Goal: Find contact information: Find contact information

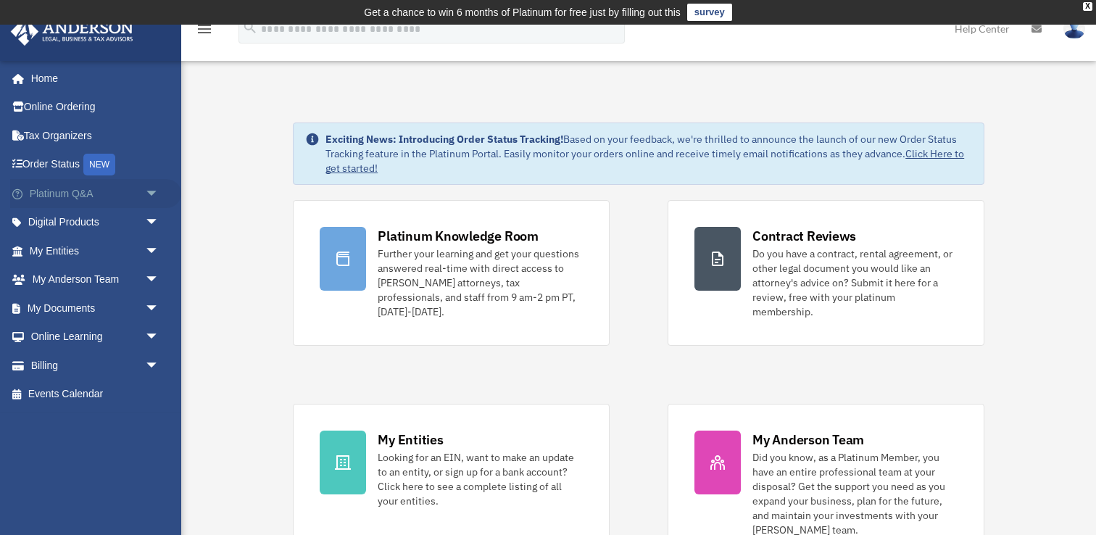
click at [62, 198] on link "Platinum Q&A arrow_drop_down" at bounding box center [95, 193] width 171 height 29
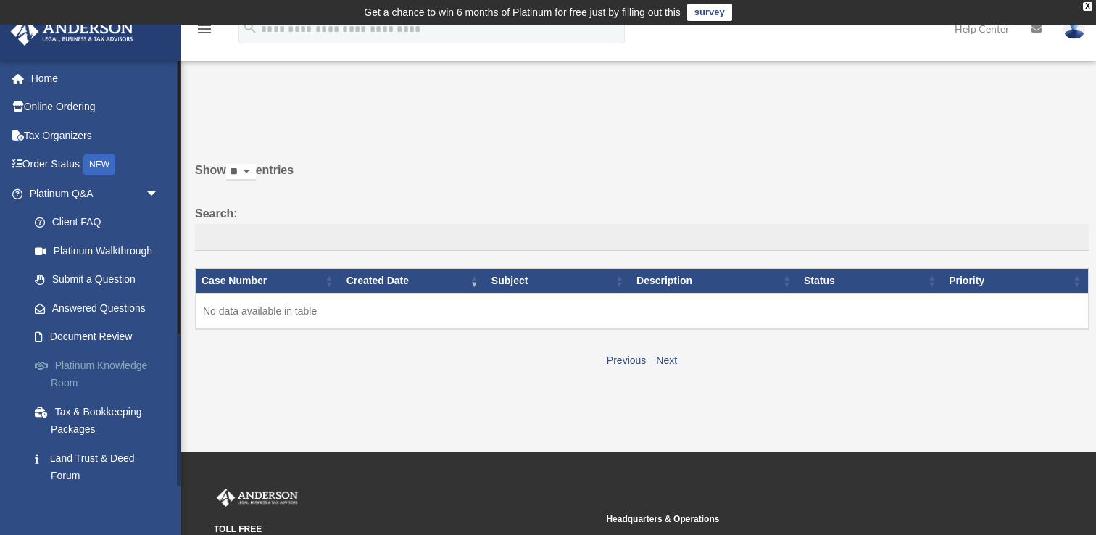
click at [104, 363] on link "Platinum Knowledge Room" at bounding box center [100, 374] width 161 height 46
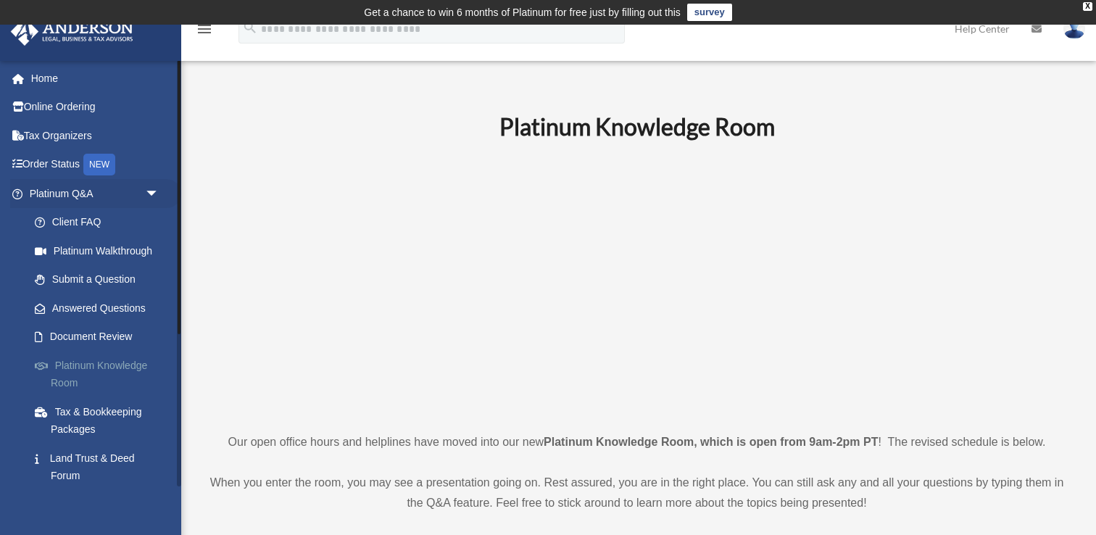
click at [90, 374] on link "Platinum Knowledge Room" at bounding box center [100, 374] width 161 height 46
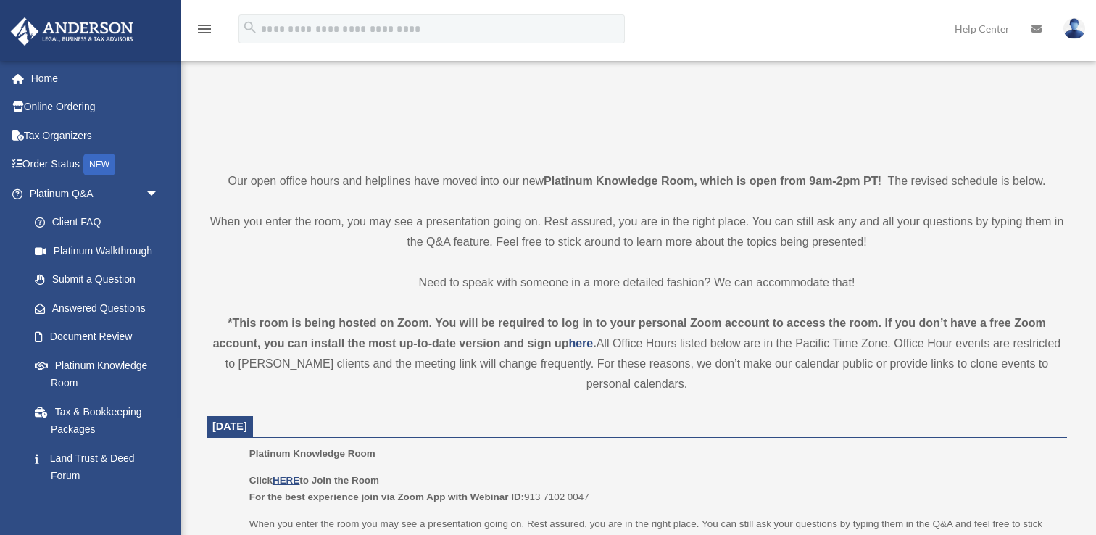
scroll to position [372, 0]
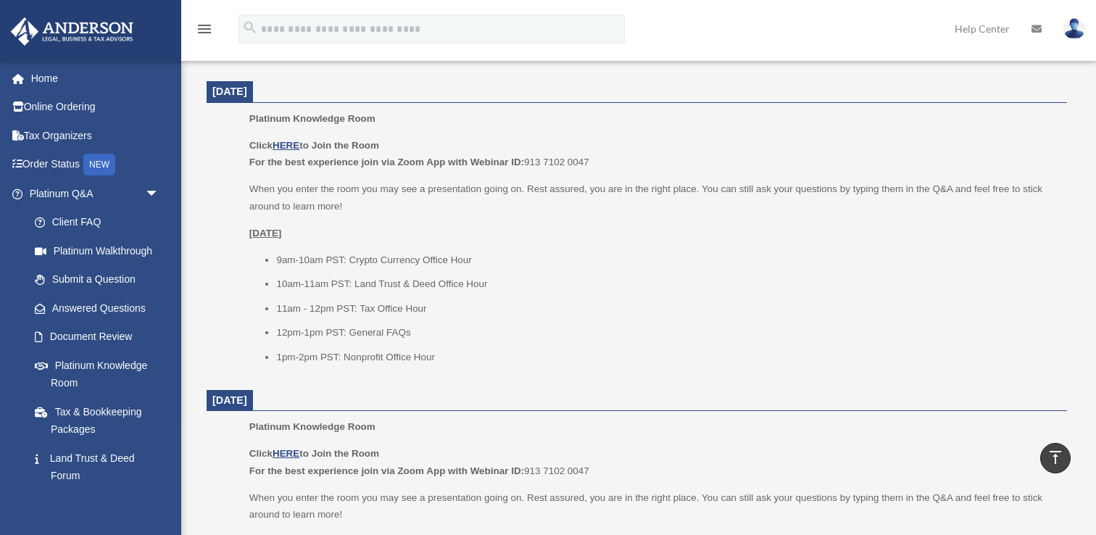
scroll to position [597, 0]
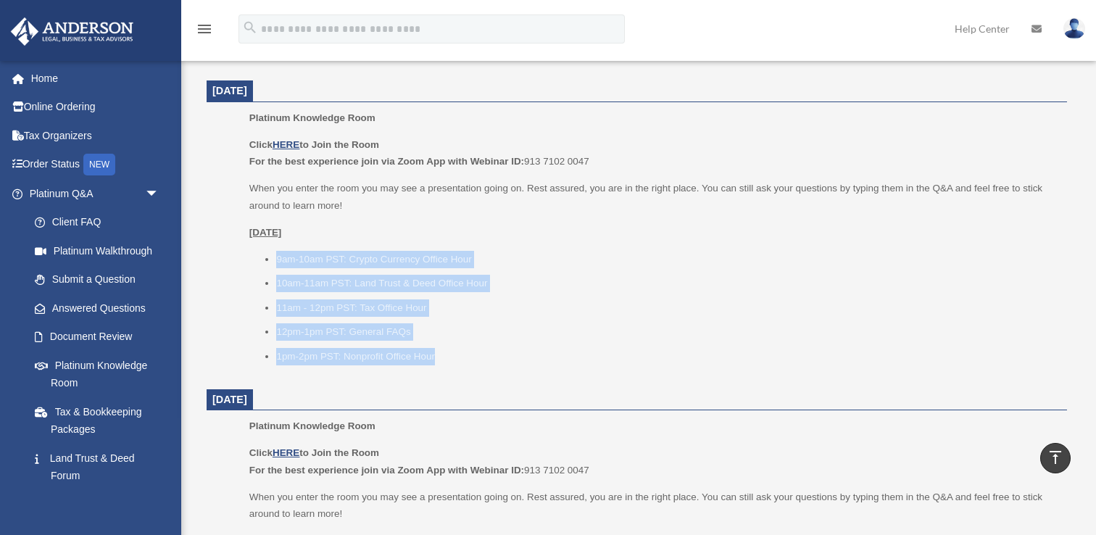
drag, startPoint x: 449, startPoint y: 355, endPoint x: 271, endPoint y: 254, distance: 204.5
click at [271, 254] on ul "9am-10am PST: Crypto Currency Office Hour 10am-11am PST: Land Trust & Deed Offi…" at bounding box center [653, 308] width 808 height 115
click at [324, 286] on li "10am-11am PST: Land Trust & Deed Office Hour" at bounding box center [666, 283] width 781 height 17
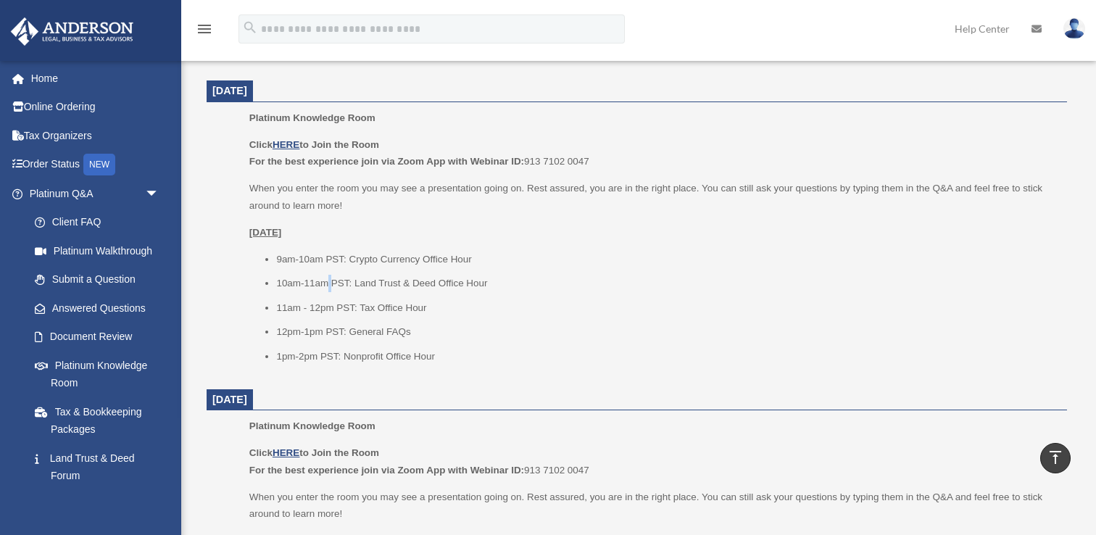
click at [324, 286] on li "10am-11am PST: Land Trust & Deed Office Hour" at bounding box center [666, 283] width 781 height 17
click at [334, 312] on li "11am - 12pm PST: Tax Office Hour" at bounding box center [666, 307] width 781 height 17
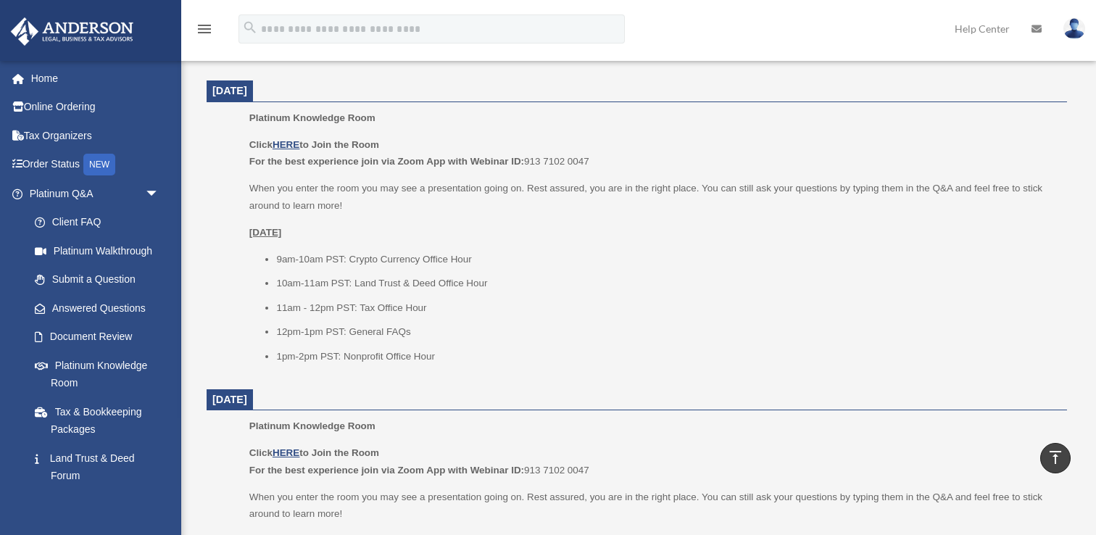
click at [342, 334] on li "12pm-1pm PST: General FAQs" at bounding box center [666, 331] width 781 height 17
click at [346, 353] on li "1pm-2pm PST: Nonprofit Office Hour" at bounding box center [666, 356] width 781 height 17
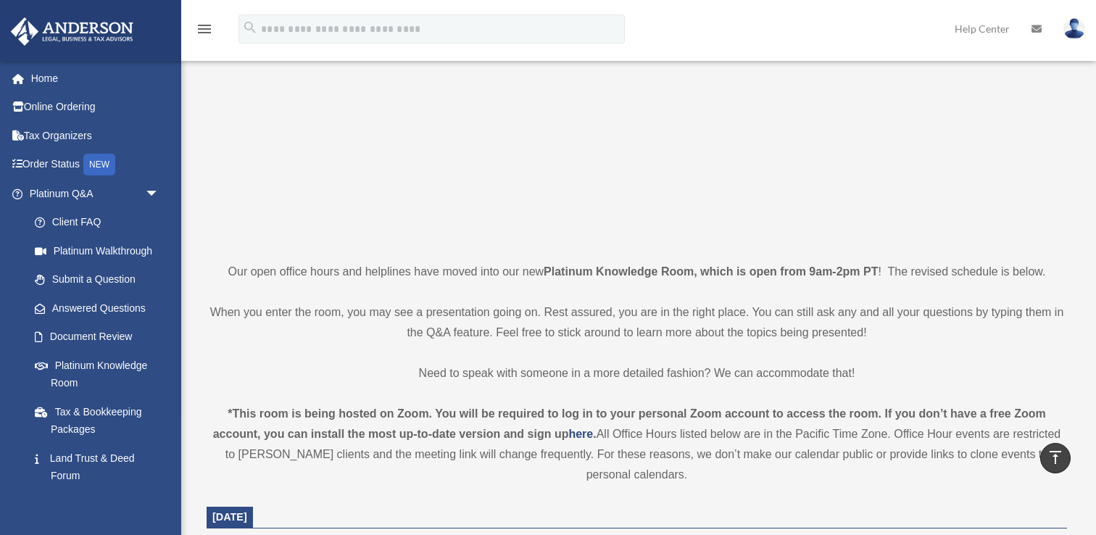
scroll to position [169, 0]
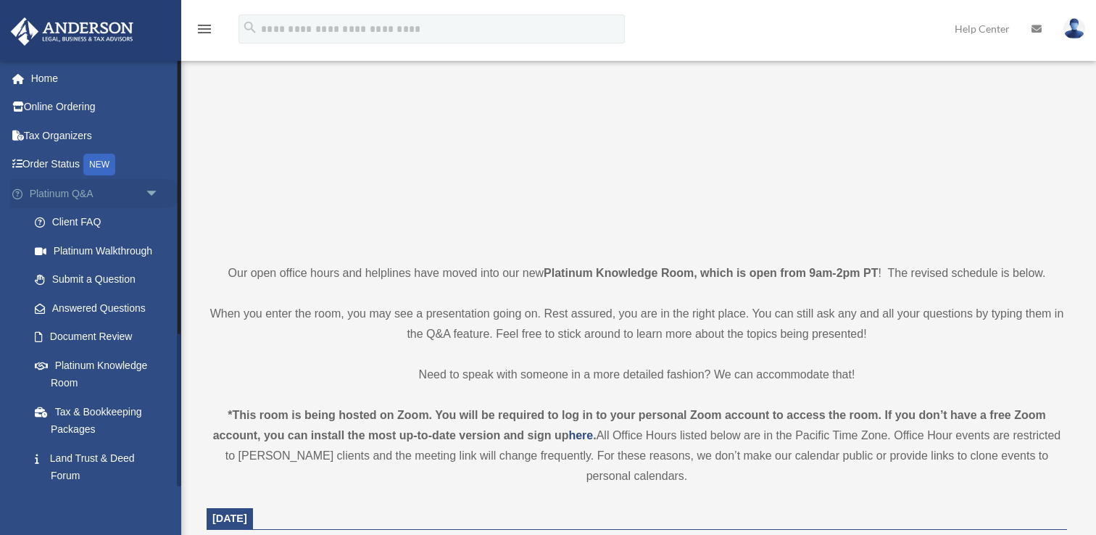
click at [159, 188] on span "arrow_drop_down" at bounding box center [159, 194] width 29 height 30
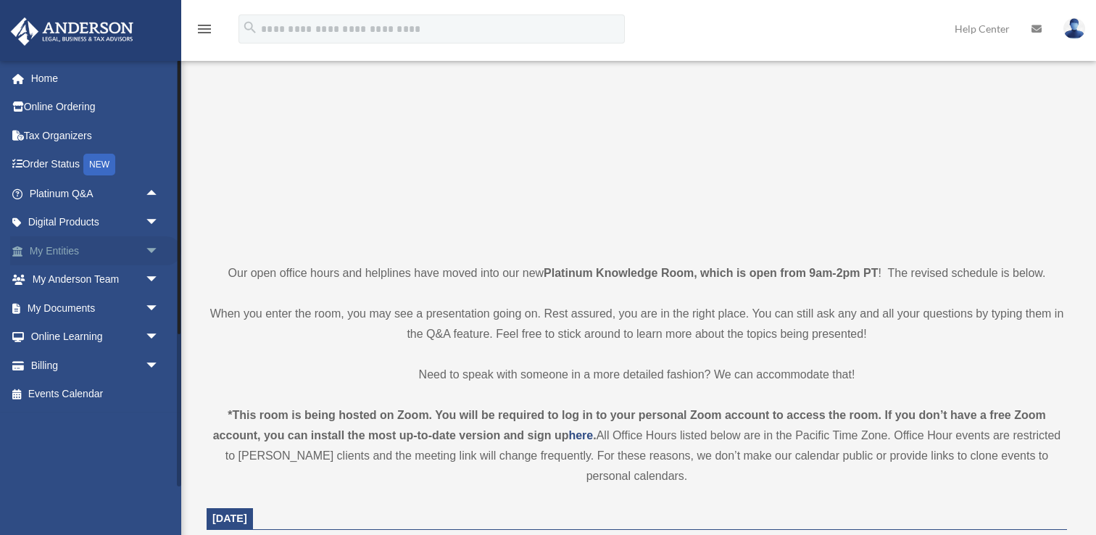
click at [155, 249] on span "arrow_drop_down" at bounding box center [159, 251] width 29 height 30
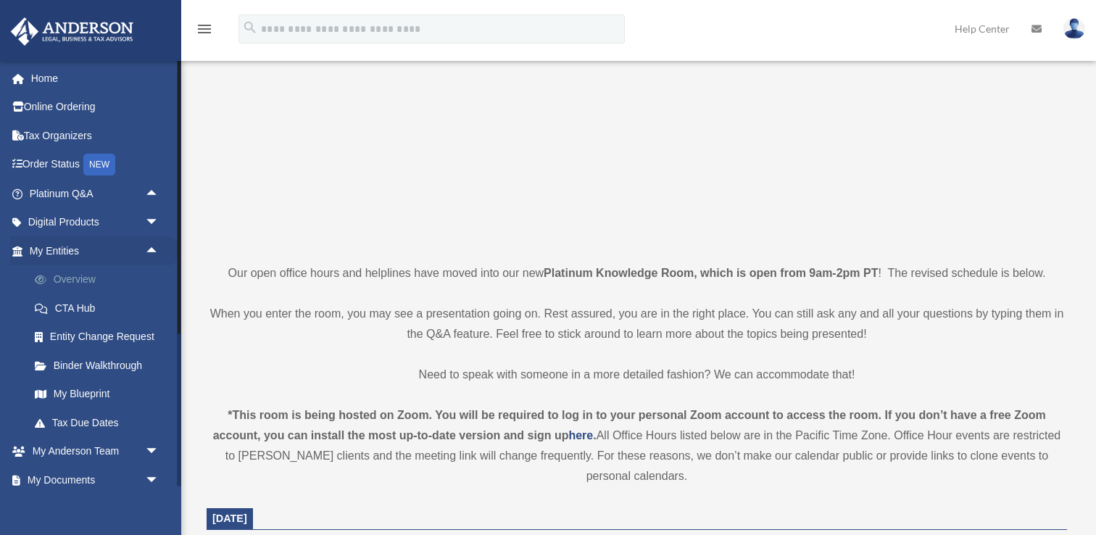
click at [74, 280] on link "Overview" at bounding box center [100, 279] width 161 height 29
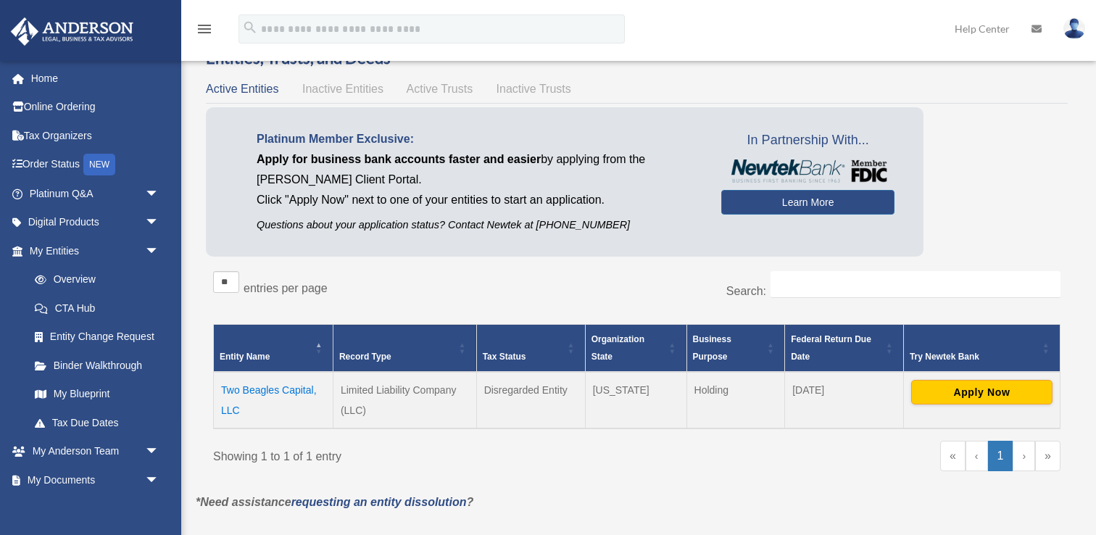
scroll to position [73, 0]
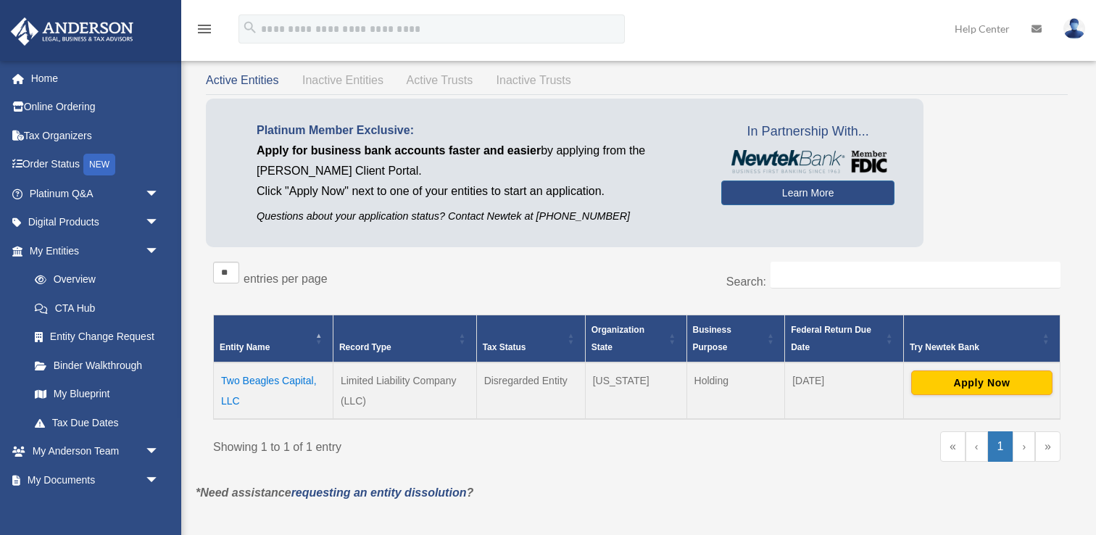
click at [251, 380] on td "Two Beagles Capital, LLC" at bounding box center [274, 390] width 120 height 57
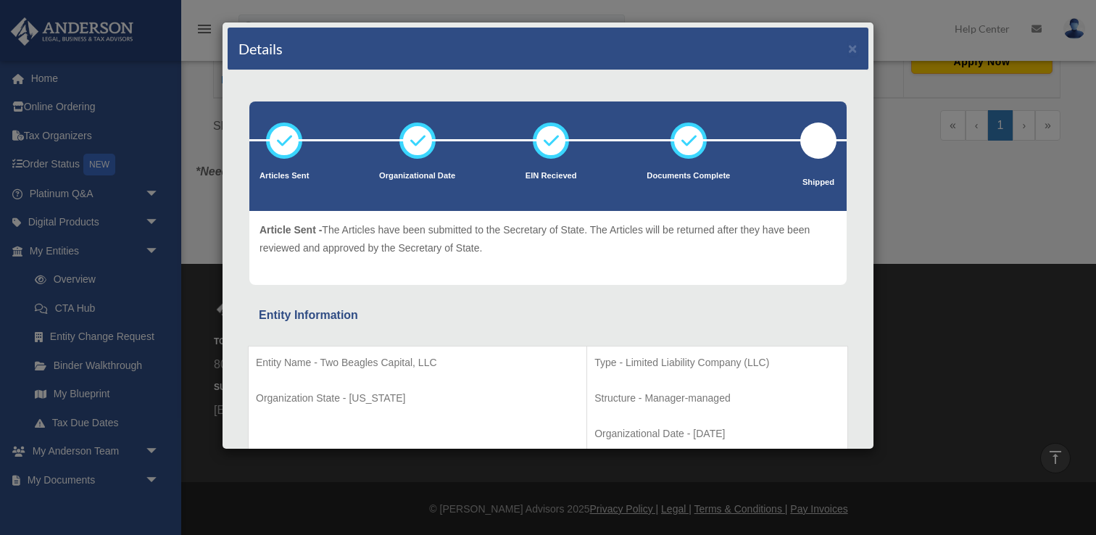
scroll to position [390, 0]
click at [855, 49] on button "×" at bounding box center [852, 48] width 9 height 15
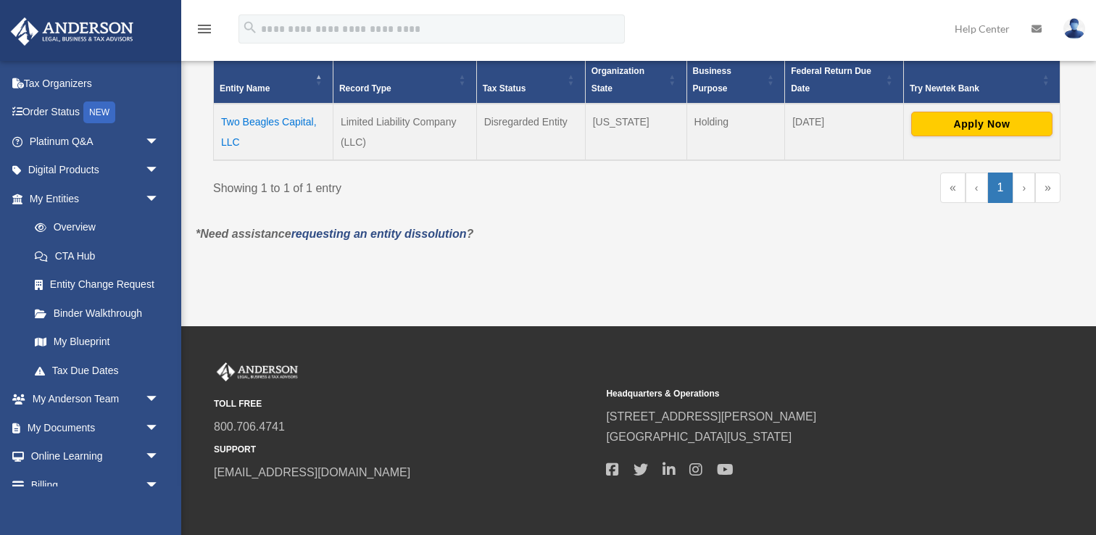
scroll to position [355, 0]
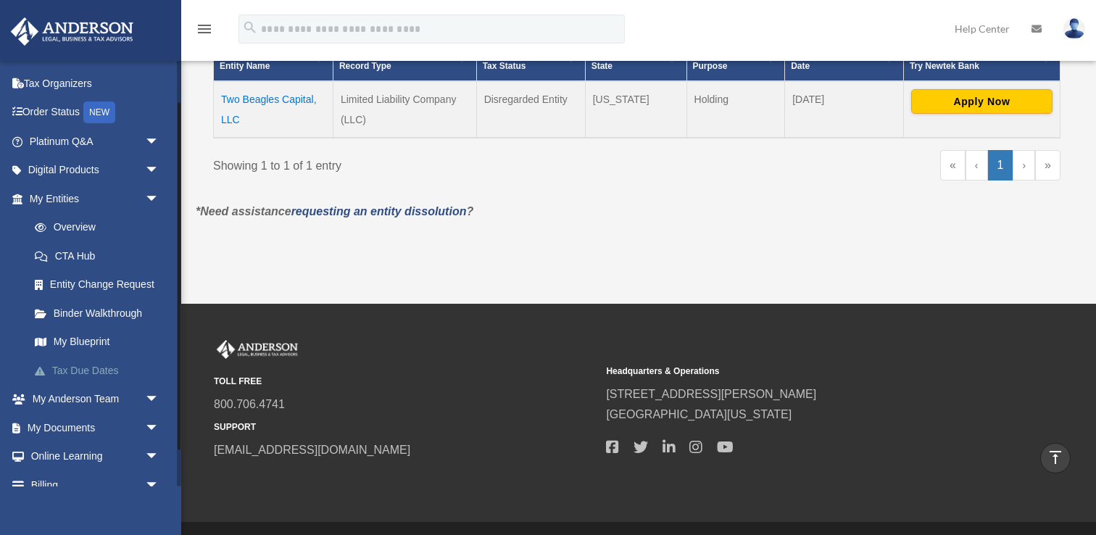
click at [108, 362] on link "Tax Due Dates" at bounding box center [100, 370] width 161 height 29
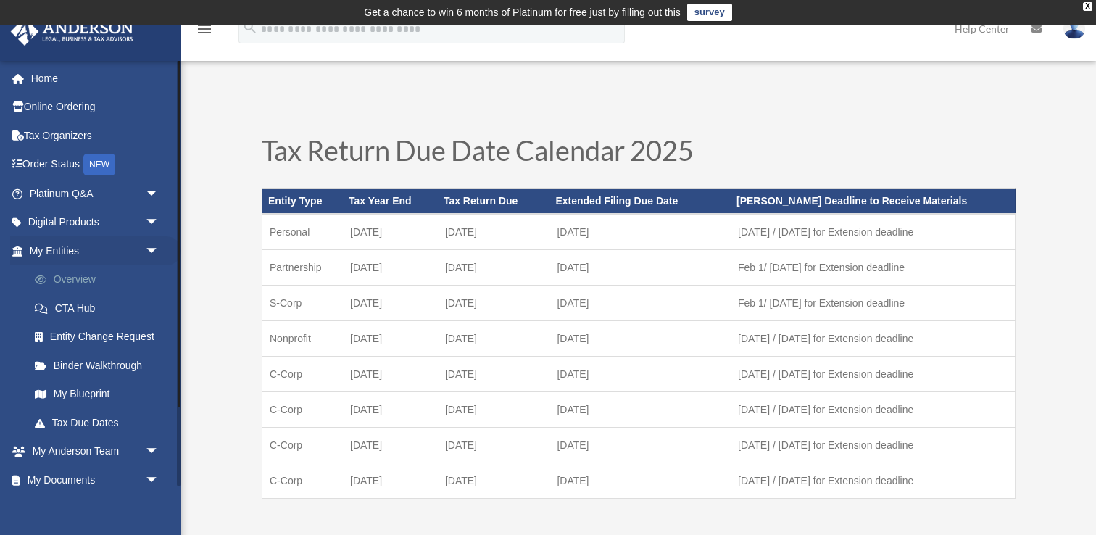
click at [79, 282] on link "Overview" at bounding box center [100, 279] width 161 height 29
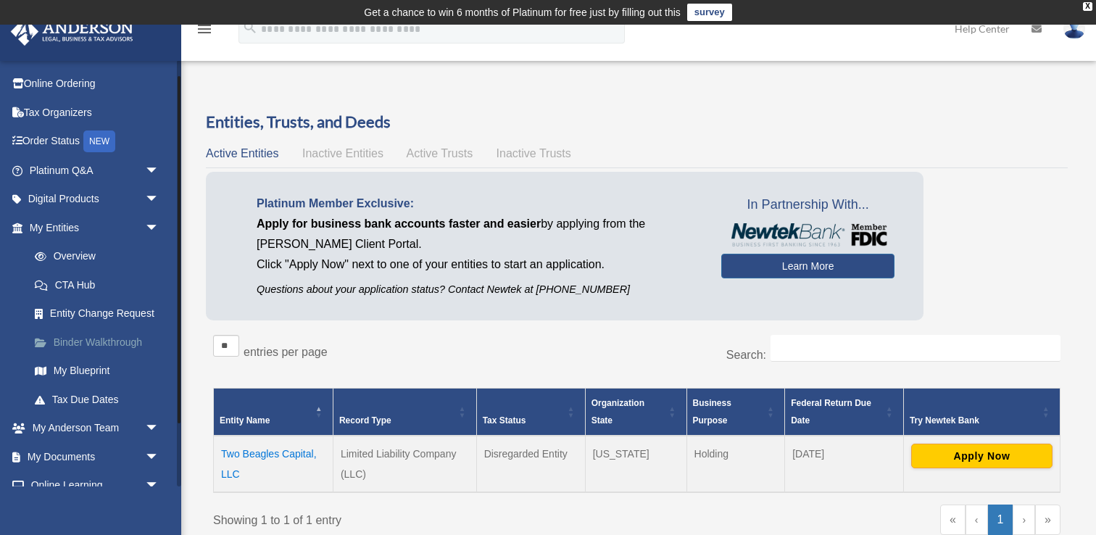
scroll to position [26, 0]
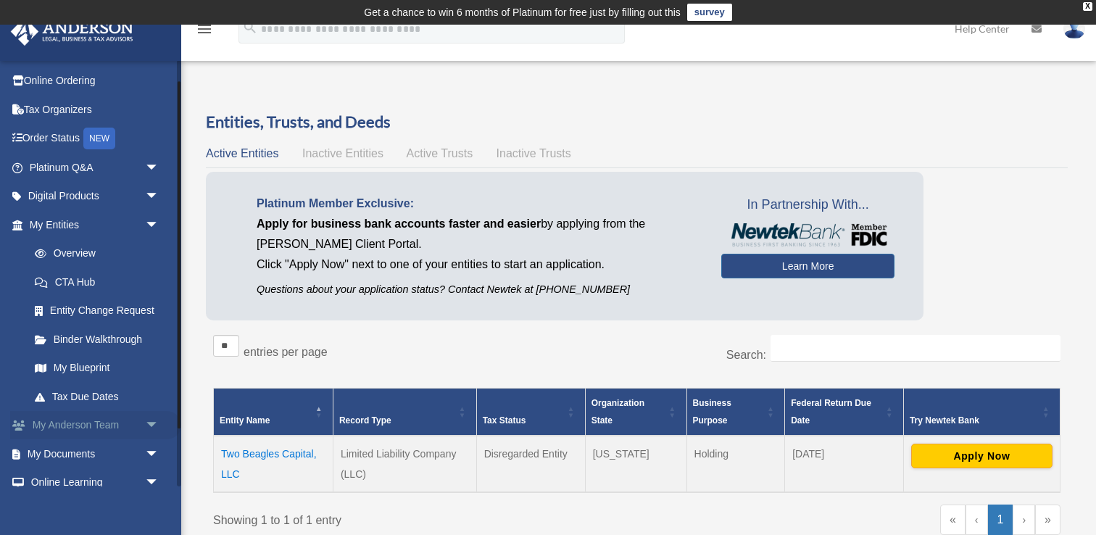
click at [157, 428] on span "arrow_drop_down" at bounding box center [159, 426] width 29 height 30
click at [111, 455] on link "My Anderson Team" at bounding box center [100, 453] width 161 height 29
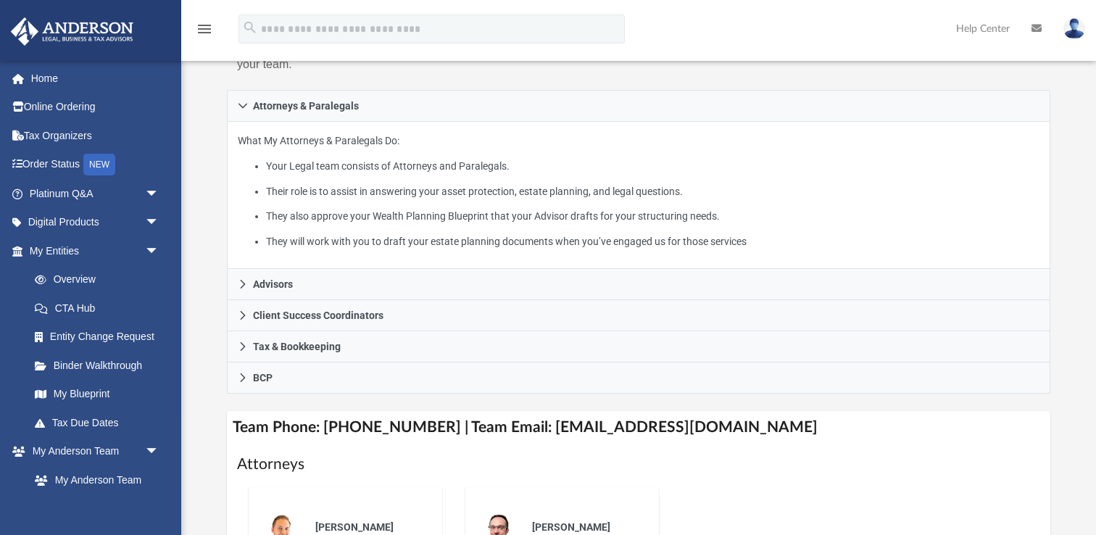
scroll to position [245, 0]
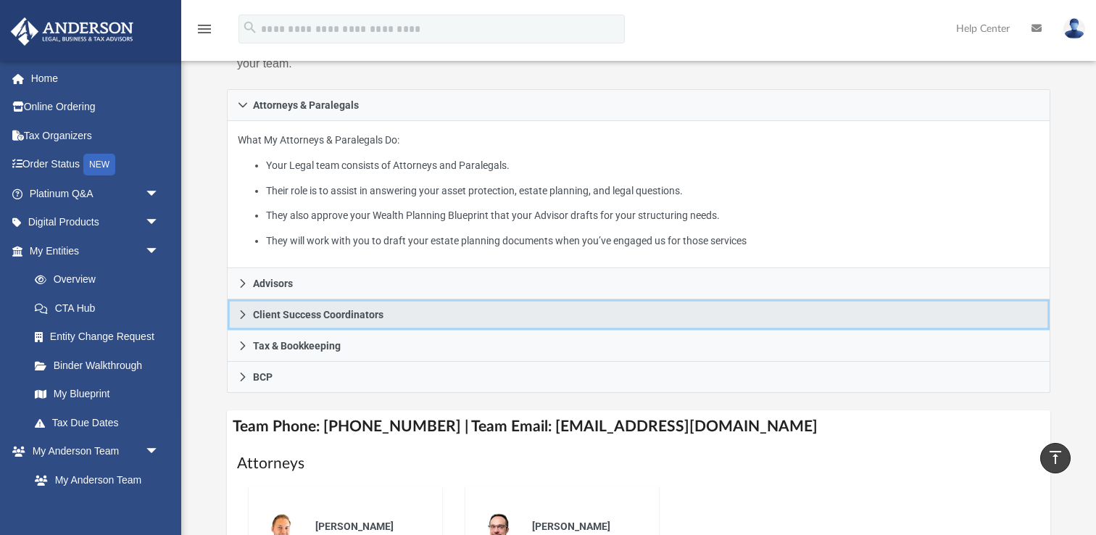
click at [241, 313] on icon at bounding box center [243, 315] width 10 height 10
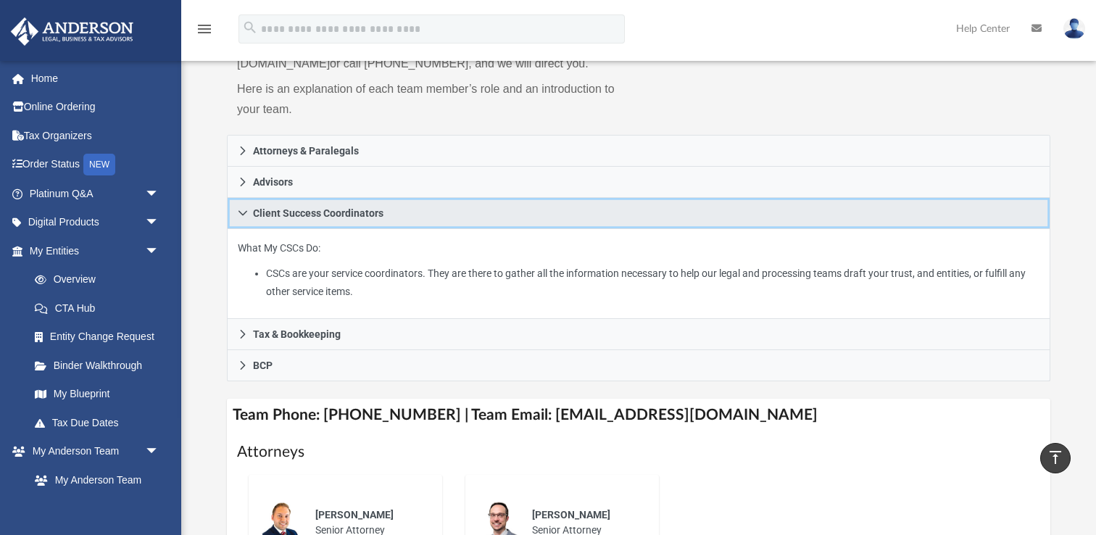
scroll to position [128, 0]
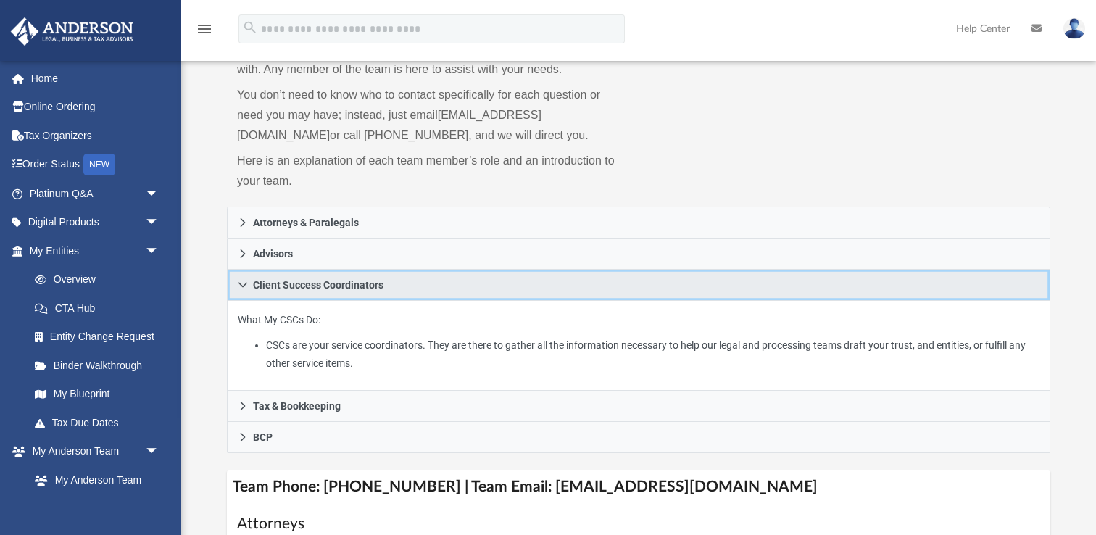
click at [241, 283] on icon at bounding box center [243, 285] width 10 height 10
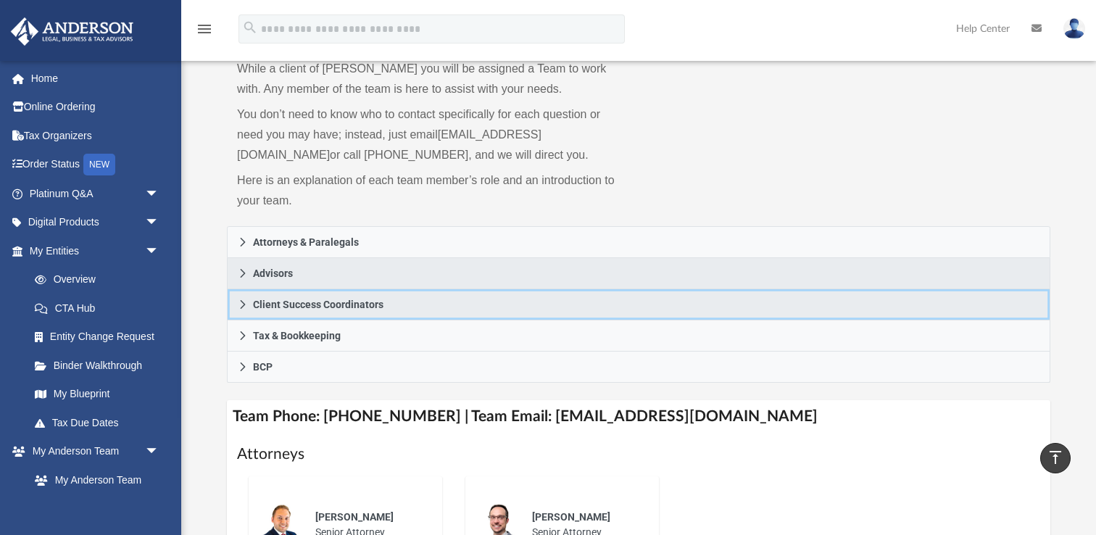
scroll to position [51, 0]
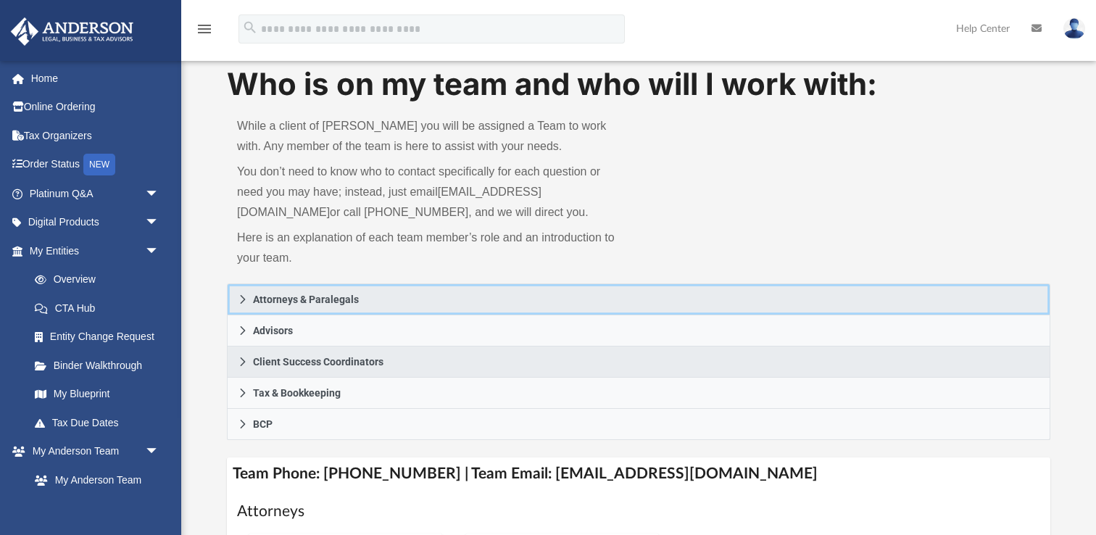
click at [240, 293] on link "Attorneys & Paralegals" at bounding box center [639, 299] width 824 height 32
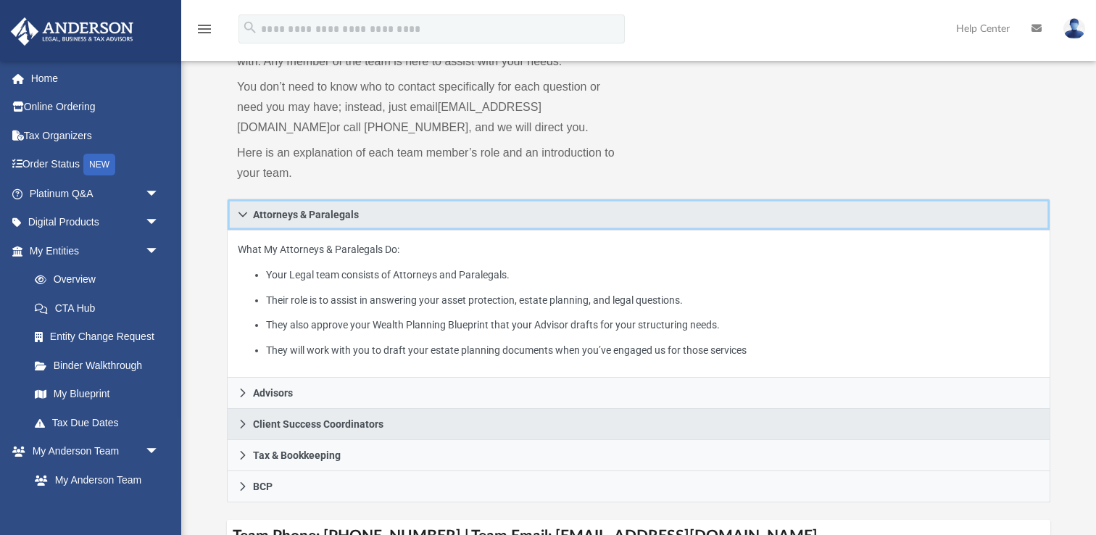
scroll to position [167, 0]
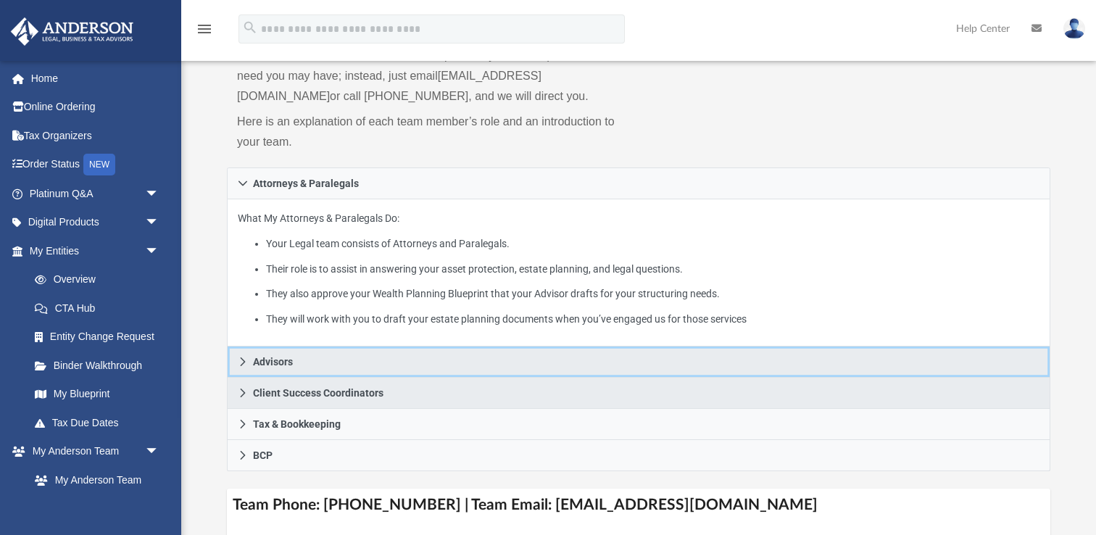
click at [243, 357] on icon at bounding box center [243, 362] width 10 height 10
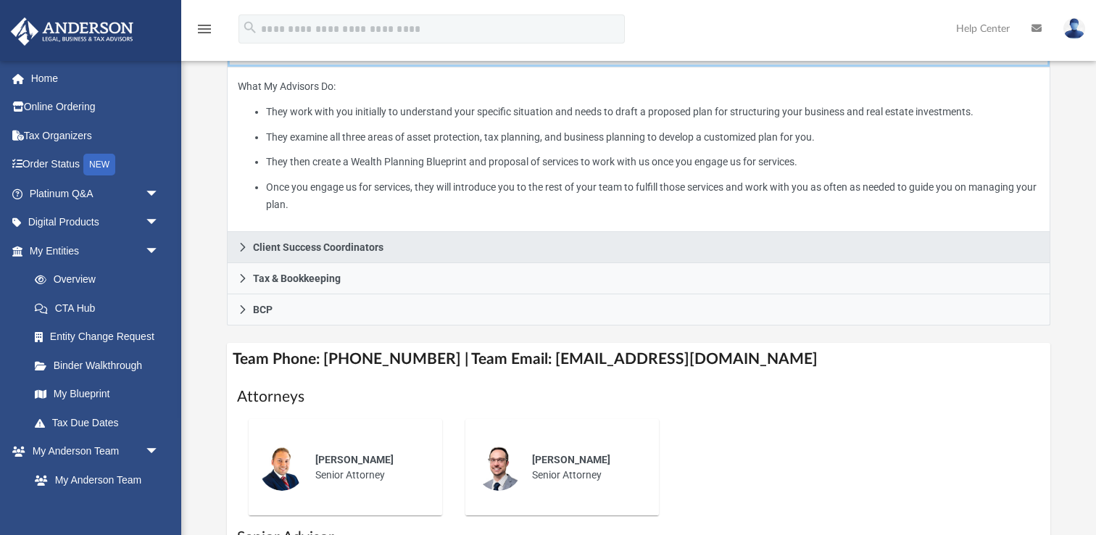
scroll to position [383, 0]
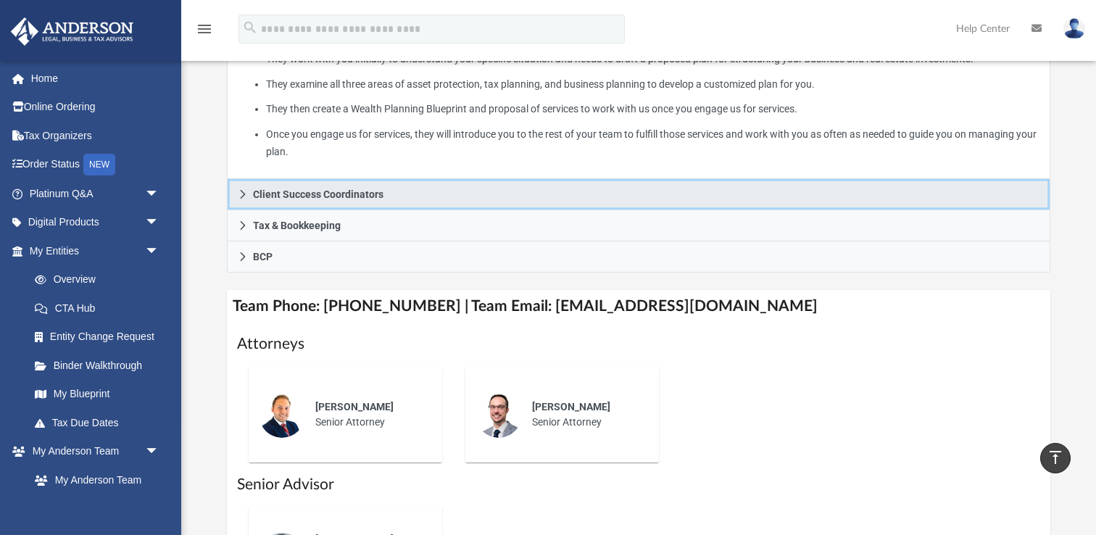
click at [246, 193] on icon at bounding box center [243, 194] width 10 height 10
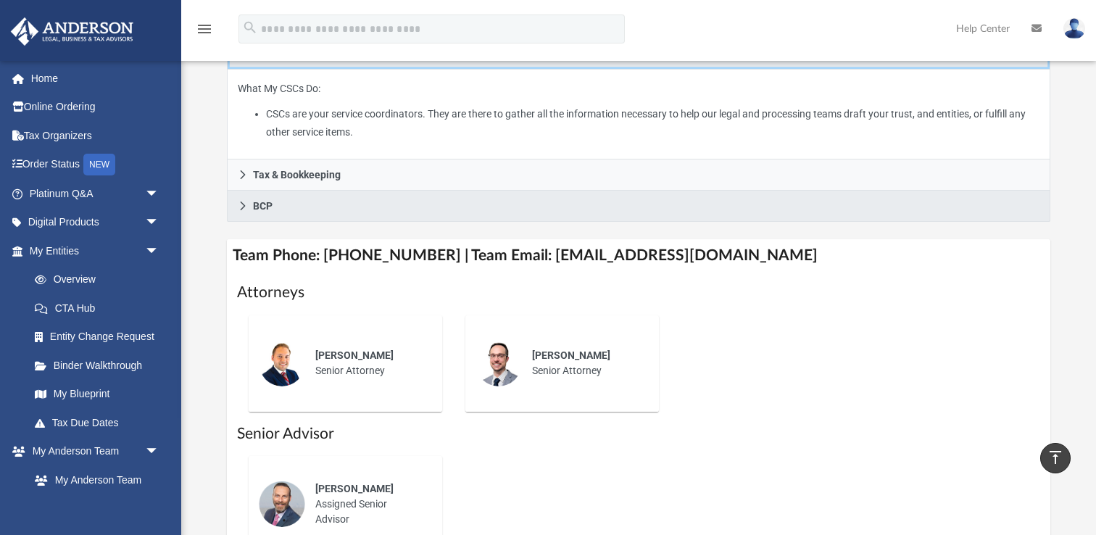
scroll to position [320, 0]
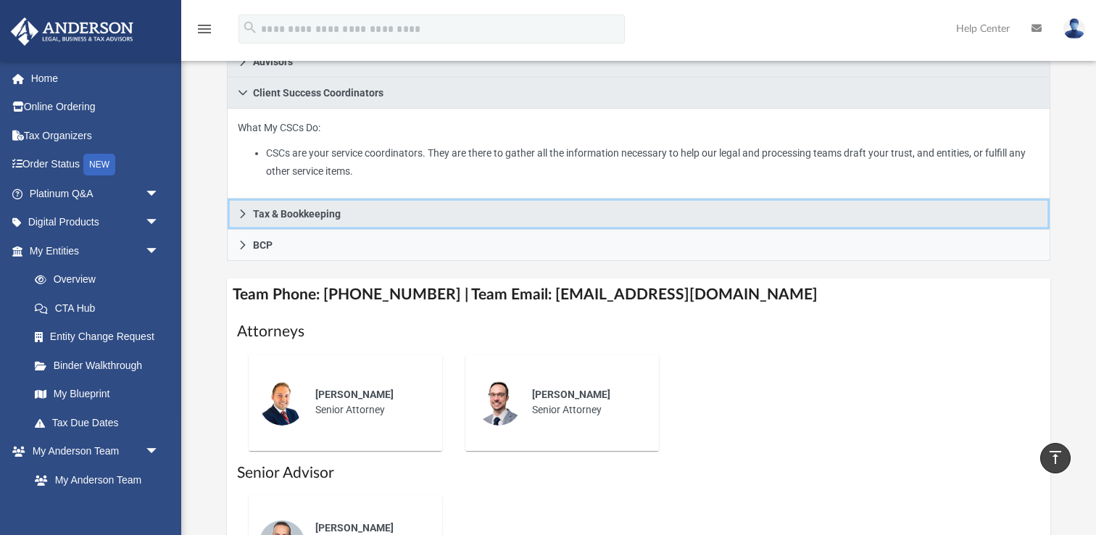
click at [244, 212] on icon at bounding box center [243, 214] width 5 height 9
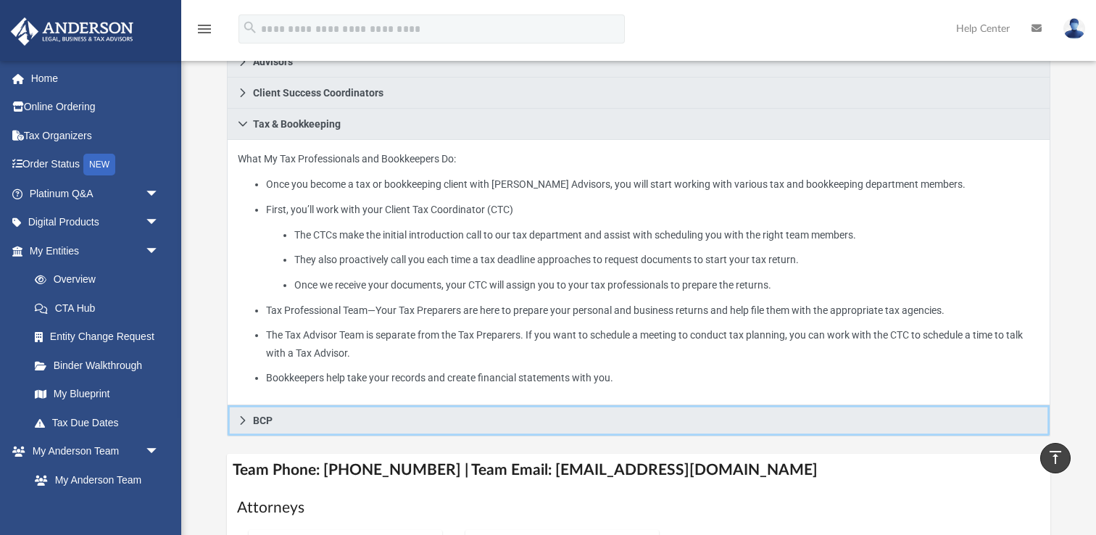
click at [239, 420] on icon at bounding box center [243, 420] width 10 height 10
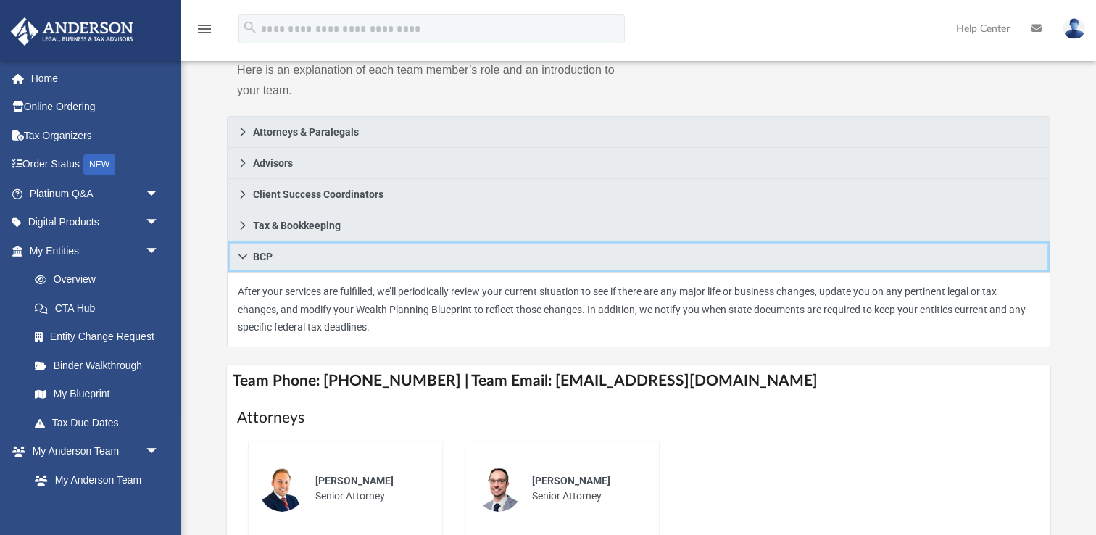
scroll to position [237, 0]
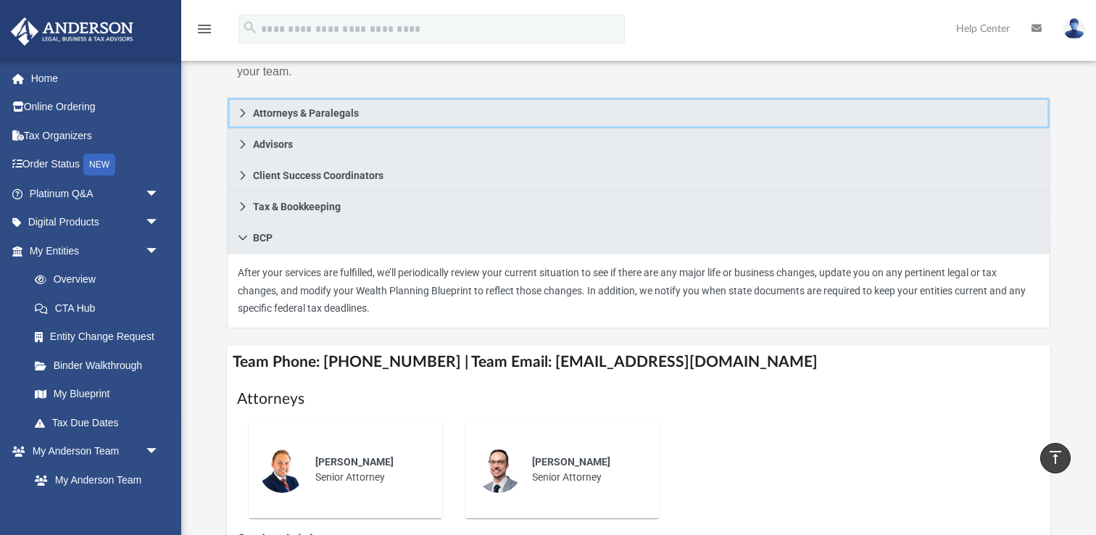
click at [241, 109] on icon at bounding box center [243, 113] width 10 height 10
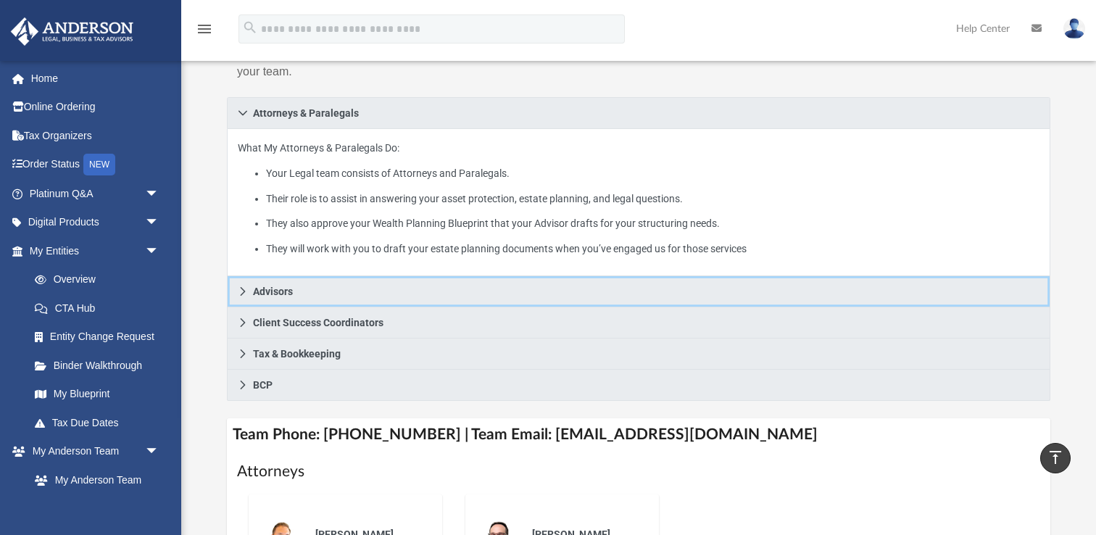
click at [327, 299] on link "Advisors" at bounding box center [639, 291] width 824 height 31
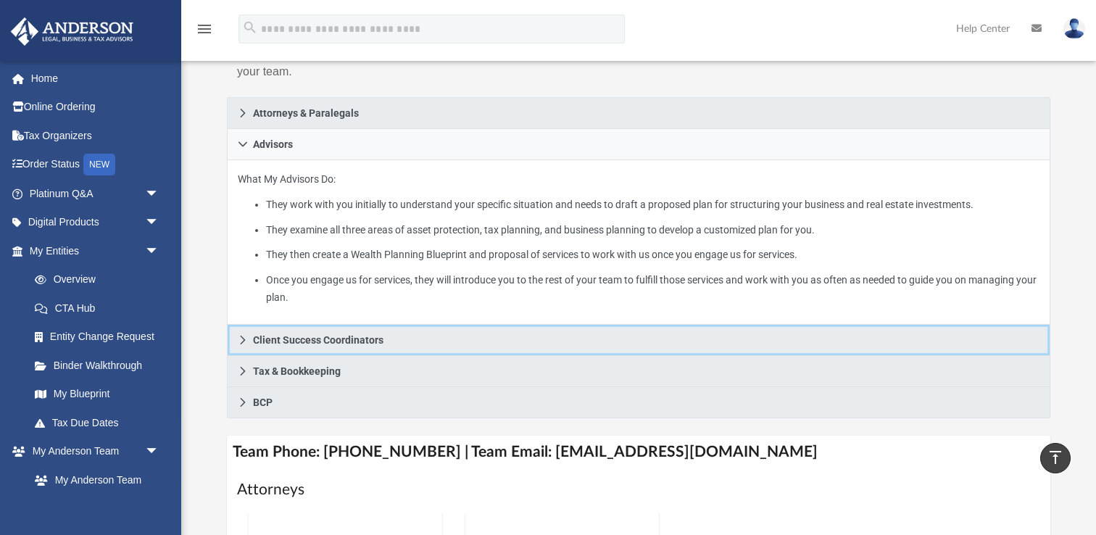
click at [325, 328] on link "Client Success Coordinators" at bounding box center [639, 340] width 824 height 31
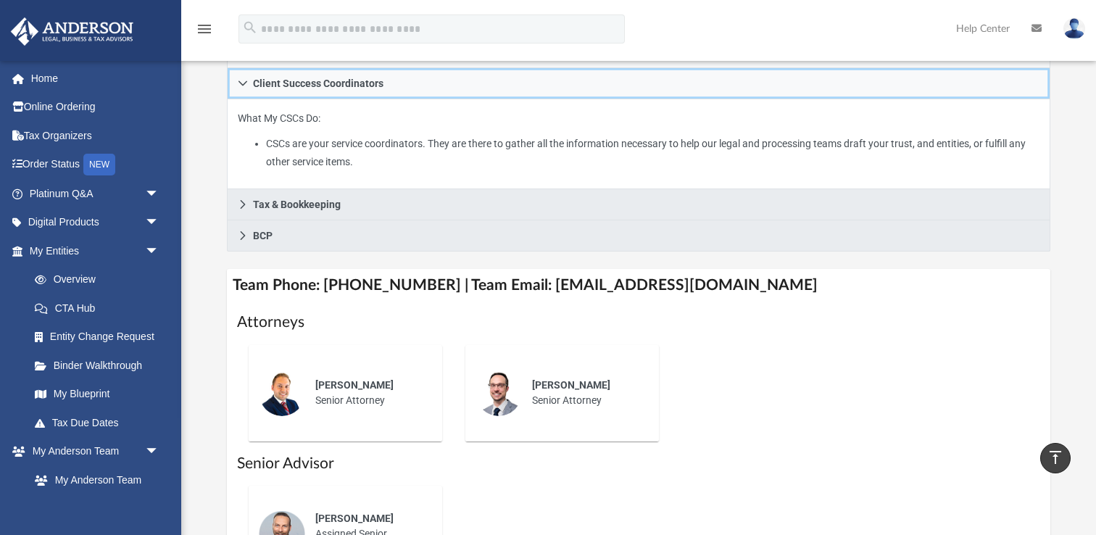
scroll to position [332, 0]
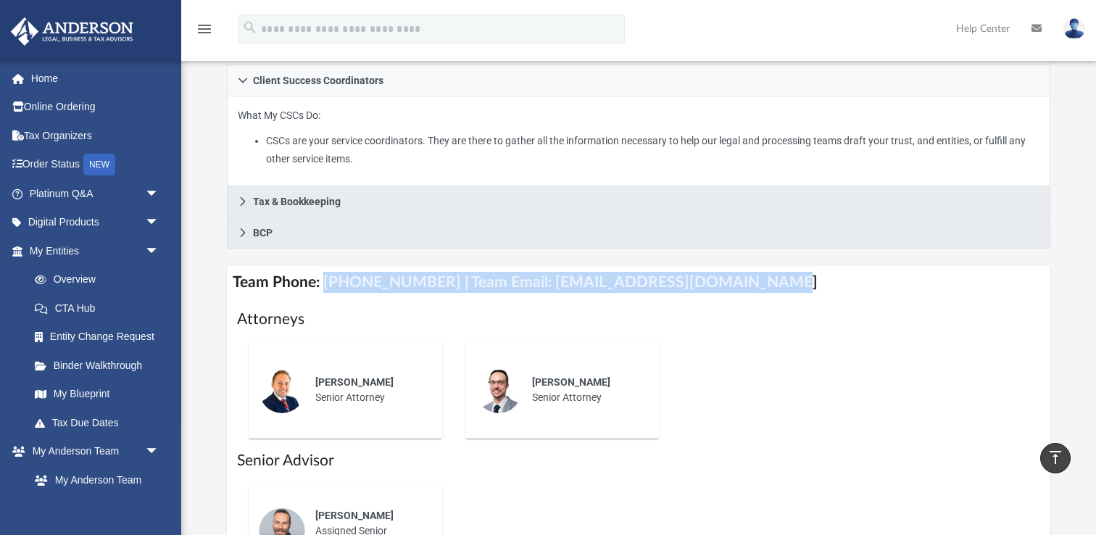
drag, startPoint x: 323, startPoint y: 276, endPoint x: 766, endPoint y: 273, distance: 443.0
click at [766, 273] on h4 "Team Phone: [PHONE_NUMBER] | Team Email: [EMAIL_ADDRESS][DOMAIN_NAME]" at bounding box center [639, 282] width 824 height 33
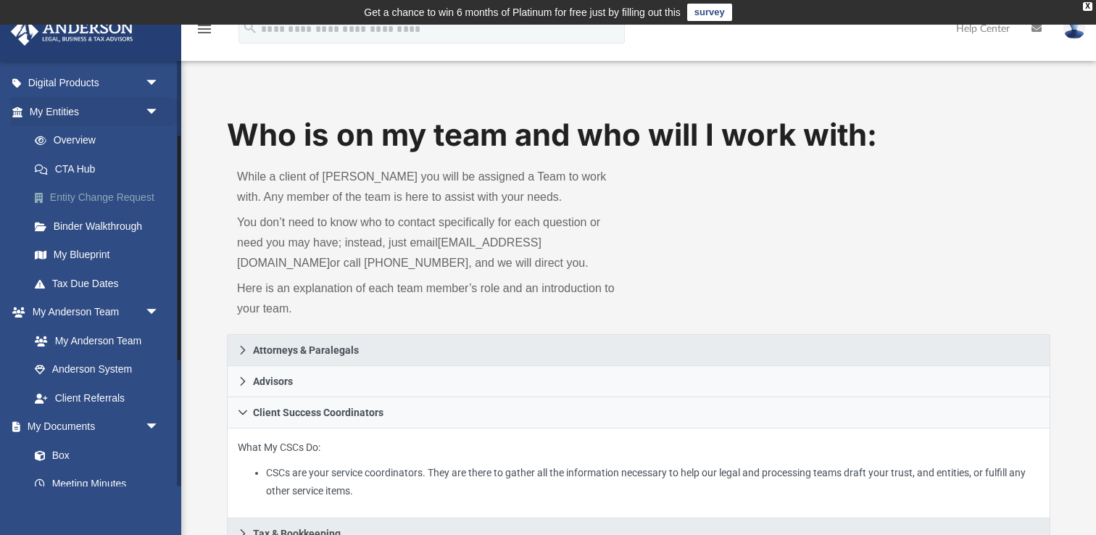
scroll to position [146, 0]
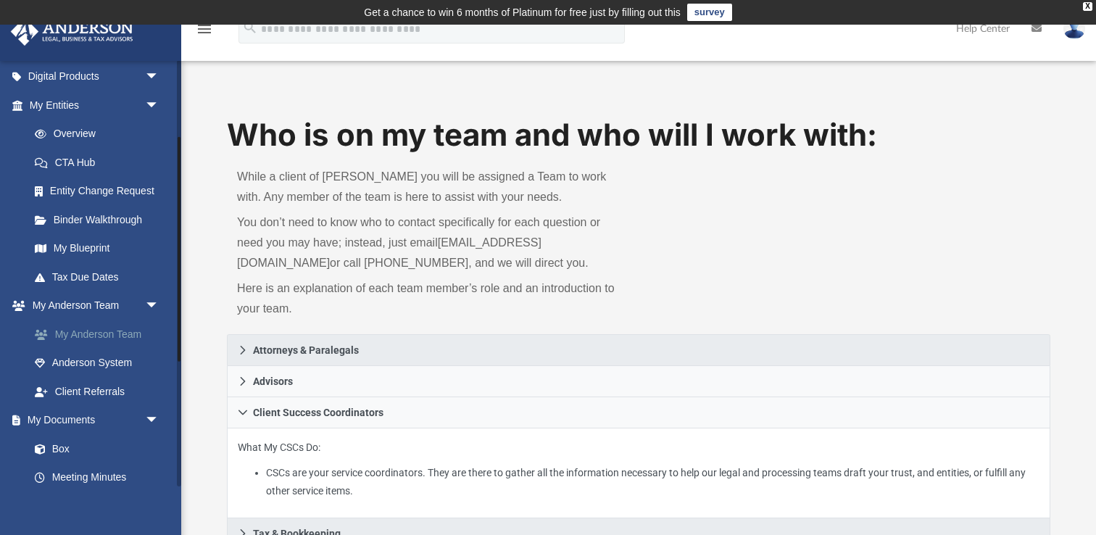
click at [107, 333] on link "My Anderson Team" at bounding box center [100, 334] width 161 height 29
click at [1087, 5] on div "X" at bounding box center [1087, 6] width 9 height 9
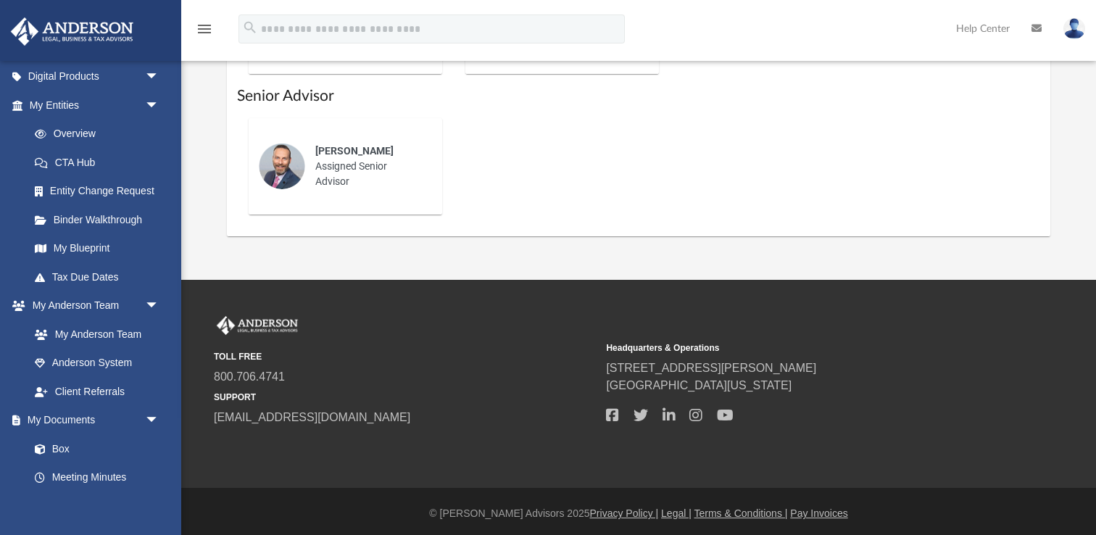
scroll to position [673, 0]
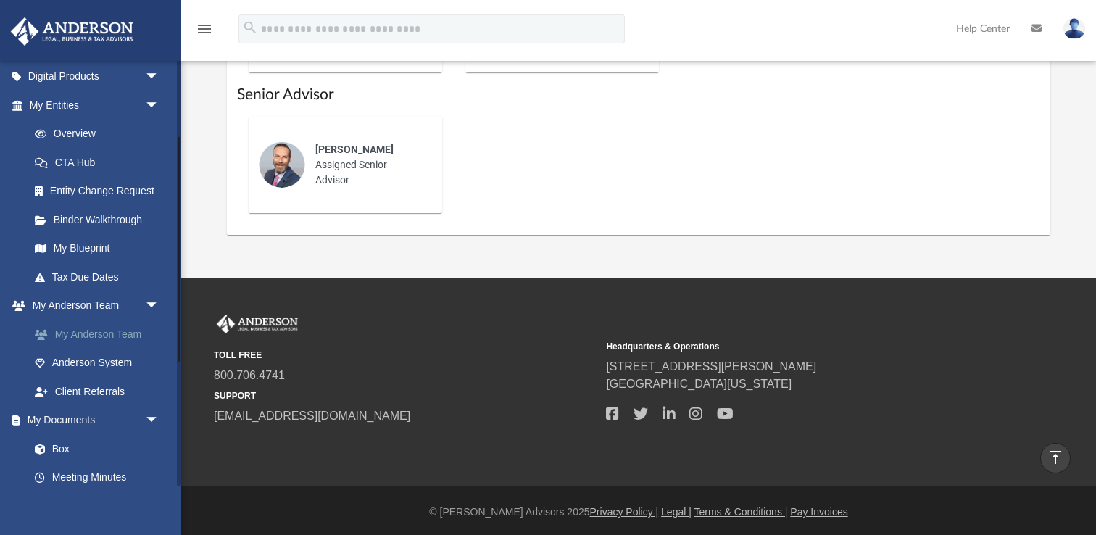
click at [76, 333] on link "My Anderson Team" at bounding box center [100, 334] width 161 height 29
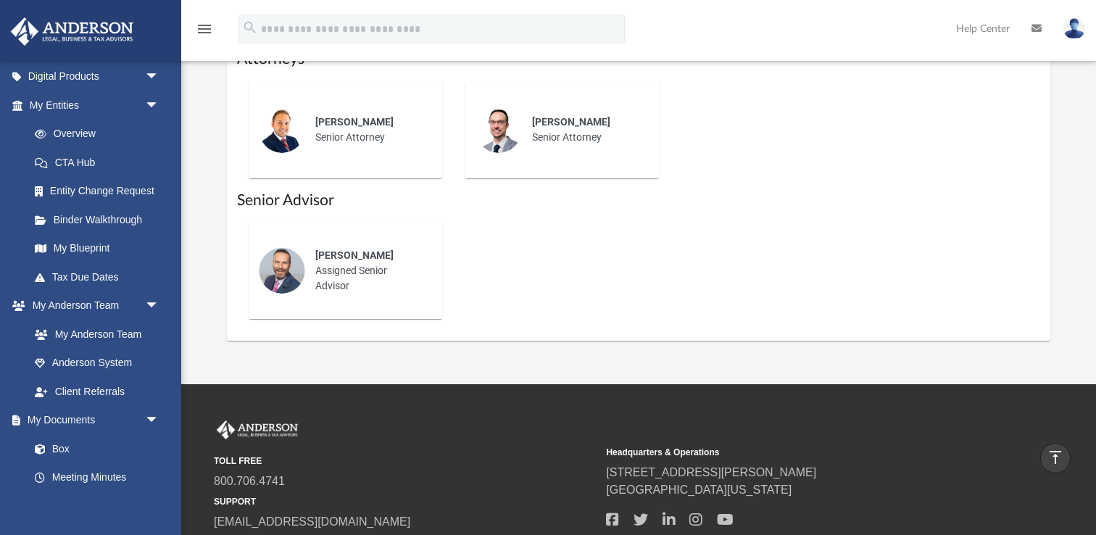
scroll to position [557, 0]
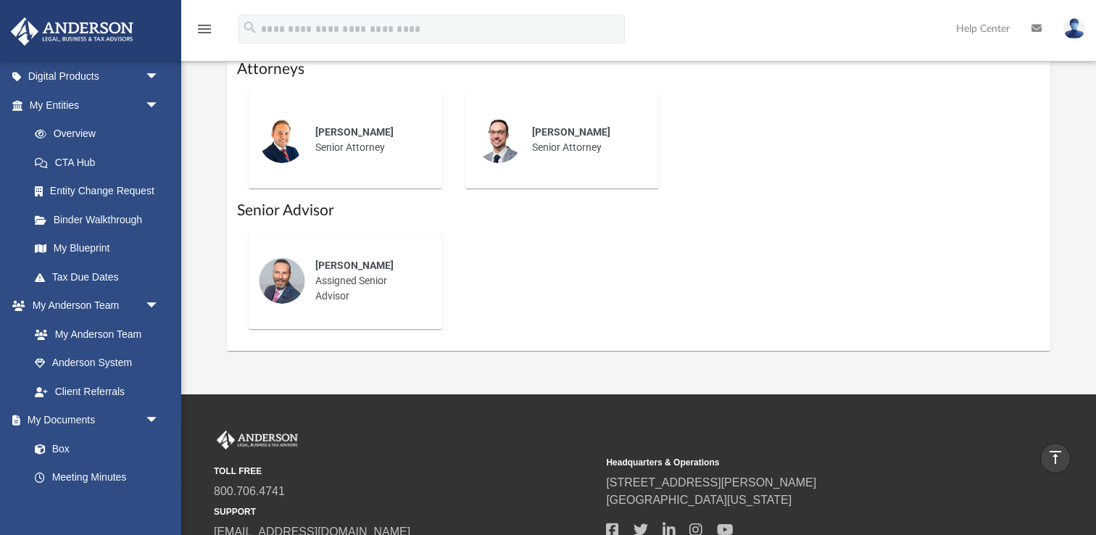
click at [352, 260] on span "[PERSON_NAME]" at bounding box center [354, 266] width 78 height 12
click at [333, 273] on div "[PERSON_NAME] Assigned Senior Advisor" at bounding box center [368, 281] width 127 height 66
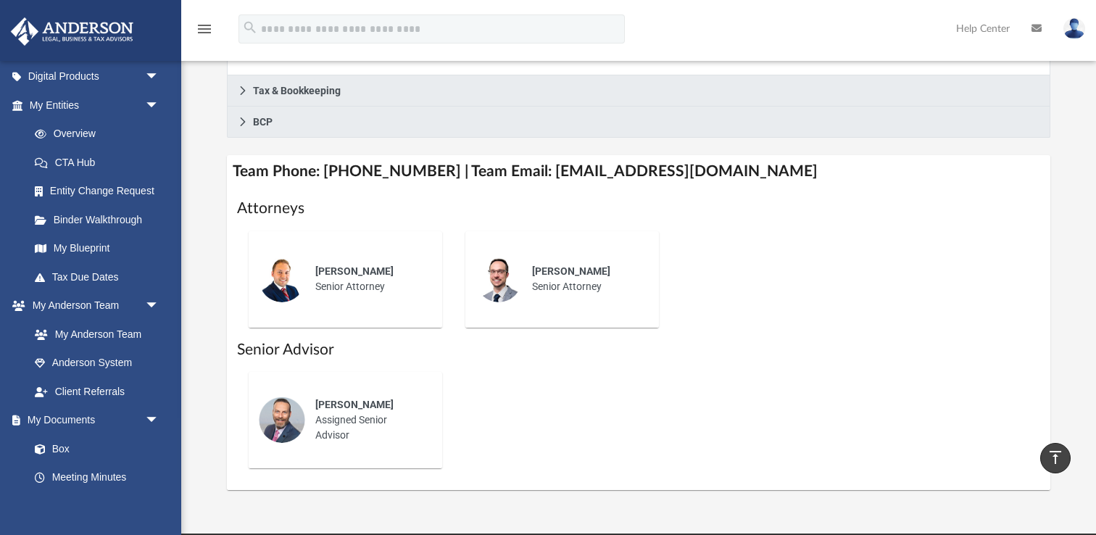
click at [333, 273] on span "[PERSON_NAME]" at bounding box center [354, 271] width 78 height 12
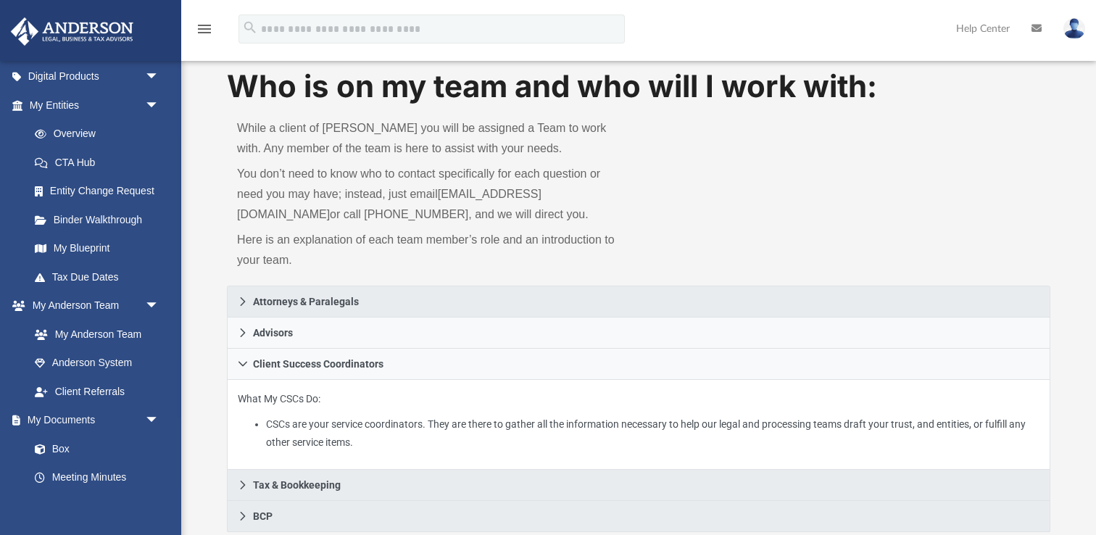
scroll to position [28, 0]
